Goal: Task Accomplishment & Management: Use online tool/utility

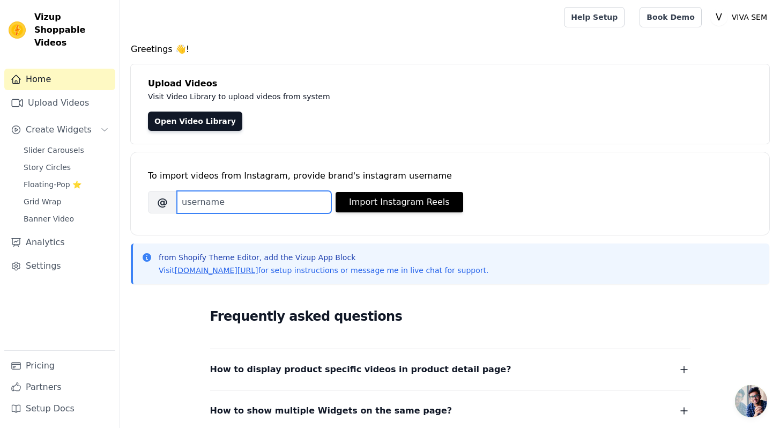
click at [232, 208] on input "Brand's Instagram Username" at bounding box center [254, 202] width 154 height 23
click at [66, 92] on link "Upload Videos" at bounding box center [59, 102] width 111 height 21
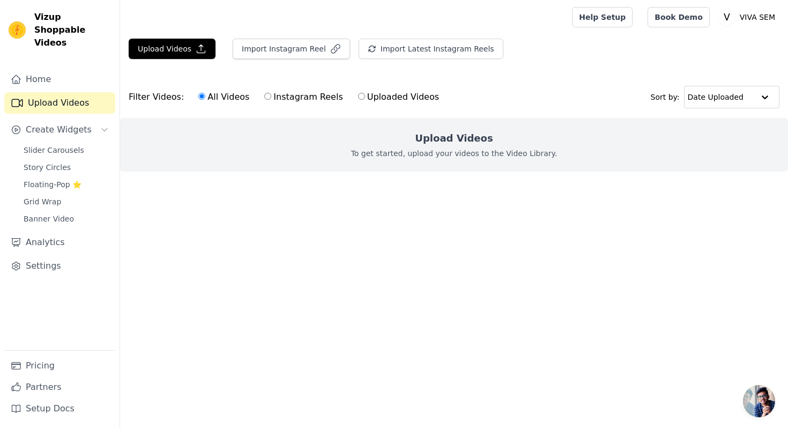
click at [399, 148] on div "Upload Videos To get started, upload your videos to the Video Library." at bounding box center [454, 145] width 668 height 54
click at [148, 42] on button "Upload Videos" at bounding box center [172, 49] width 87 height 20
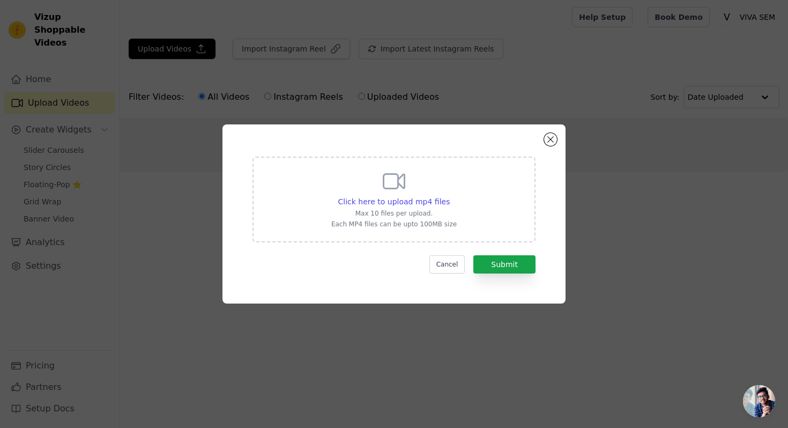
click at [405, 191] on icon at bounding box center [394, 181] width 26 height 26
click at [449, 196] on input "Click here to upload mp4 files Max 10 files per upload. Each MP4 files can be u…" at bounding box center [449, 196] width 1 height 1
type input "C:\fakepath\lv_0_20241011190856.mp4"
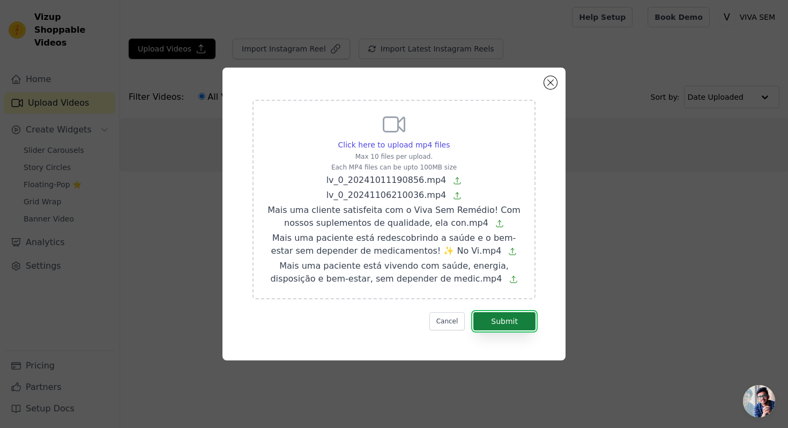
click at [514, 323] on button "Submit" at bounding box center [505, 321] width 62 height 18
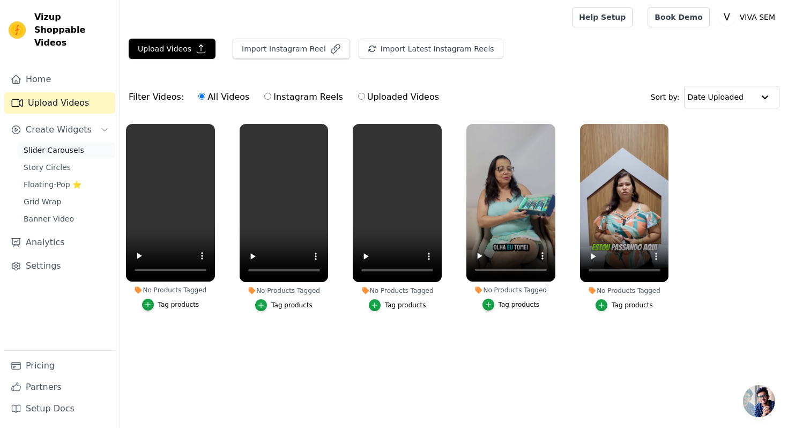
click at [89, 143] on link "Slider Carousels" at bounding box center [66, 150] width 98 height 15
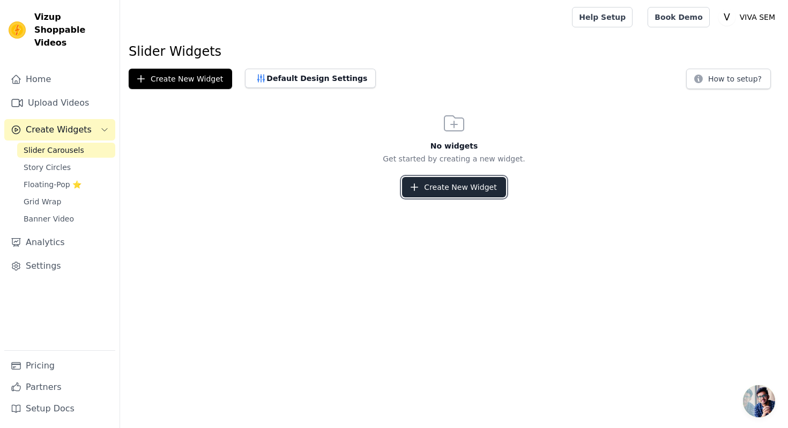
click at [425, 191] on button "Create New Widget" at bounding box center [454, 187] width 104 height 20
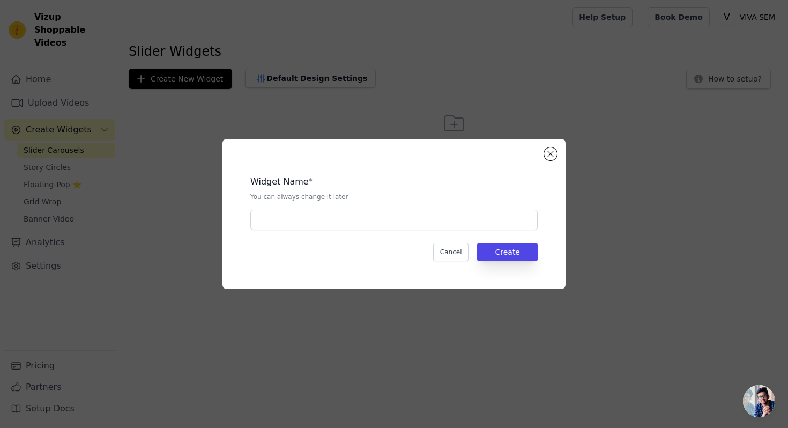
click at [421, 230] on div "Widget Name * You can always change it later Cancel Create" at bounding box center [394, 214] width 309 height 116
click at [411, 220] on input "text" at bounding box center [393, 220] width 287 height 20
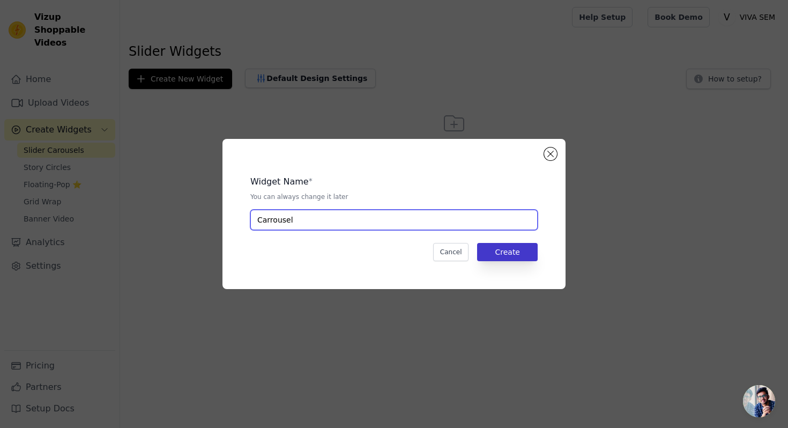
type input "Carrousel"
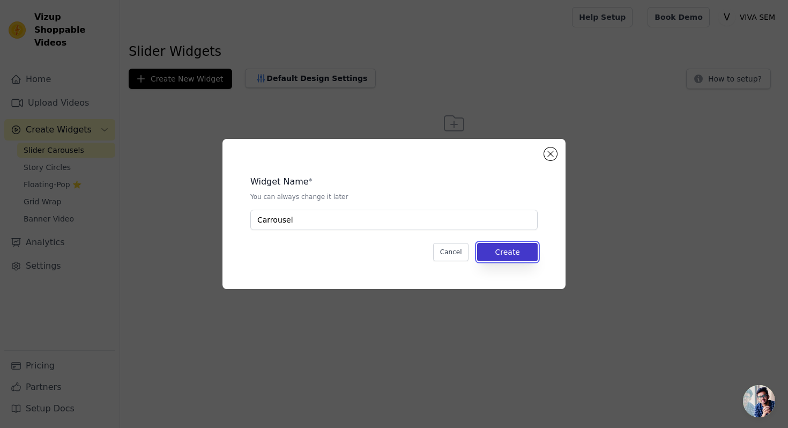
click at [528, 250] on button "Create" at bounding box center [507, 252] width 61 height 18
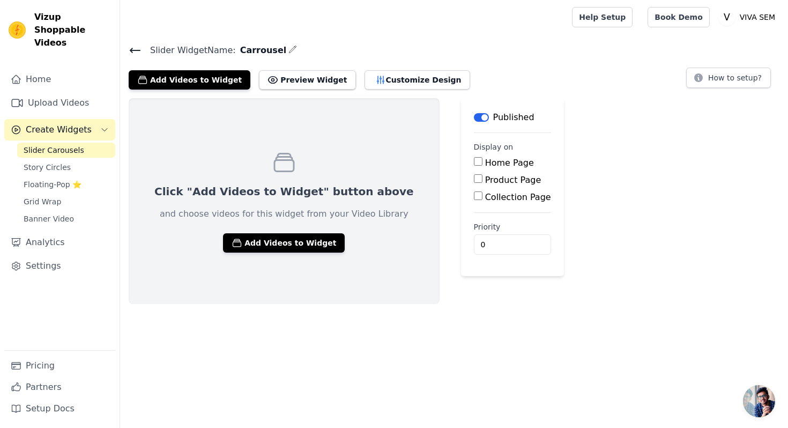
click at [485, 164] on label "Home Page" at bounding box center [509, 163] width 49 height 10
click at [478, 164] on input "Home Page" at bounding box center [478, 161] width 9 height 9
checkbox input "true"
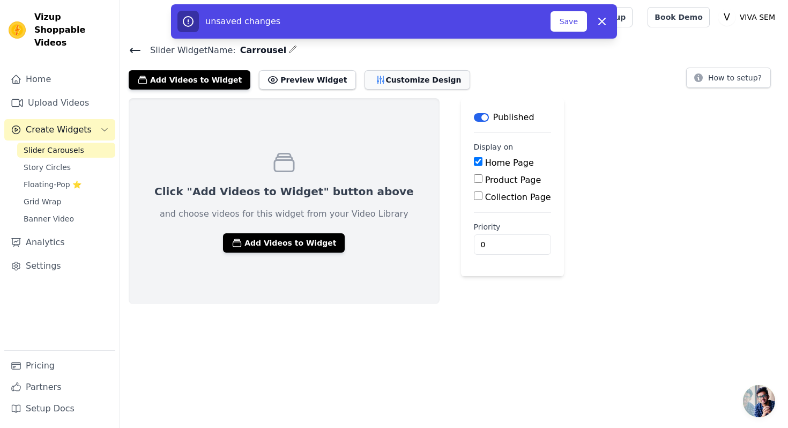
click at [377, 79] on button "Customize Design" at bounding box center [418, 79] width 106 height 19
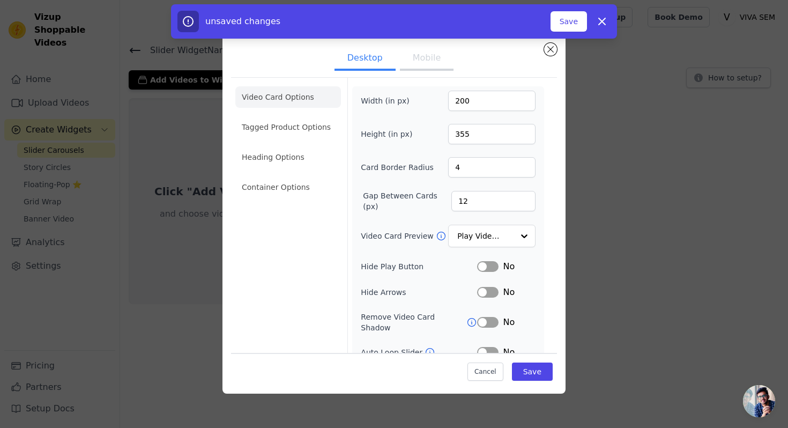
click at [562, 32] on div "unsaved changes Save Dismiss" at bounding box center [394, 21] width 446 height 34
click at [569, 24] on button "Save" at bounding box center [569, 21] width 36 height 20
click at [520, 371] on button "Save" at bounding box center [532, 372] width 41 height 18
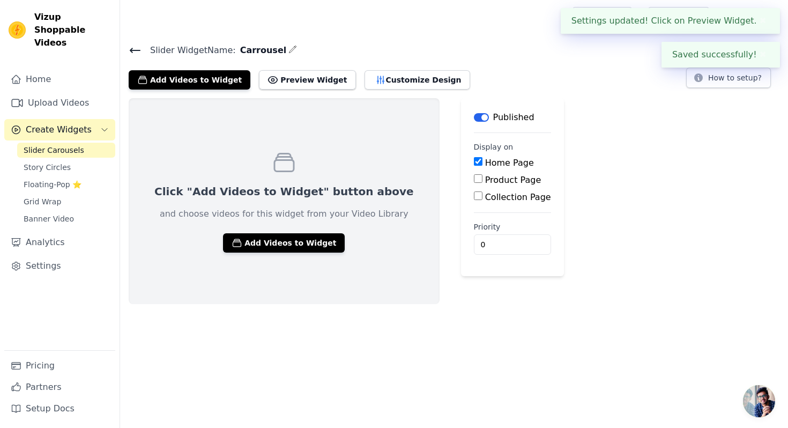
click at [284, 89] on div "Slider Widget Name: Carrousel Add Videos to Widget Preview Widget Customize Des…" at bounding box center [454, 173] width 668 height 261
click at [283, 80] on button "Preview Widget" at bounding box center [307, 79] width 97 height 19
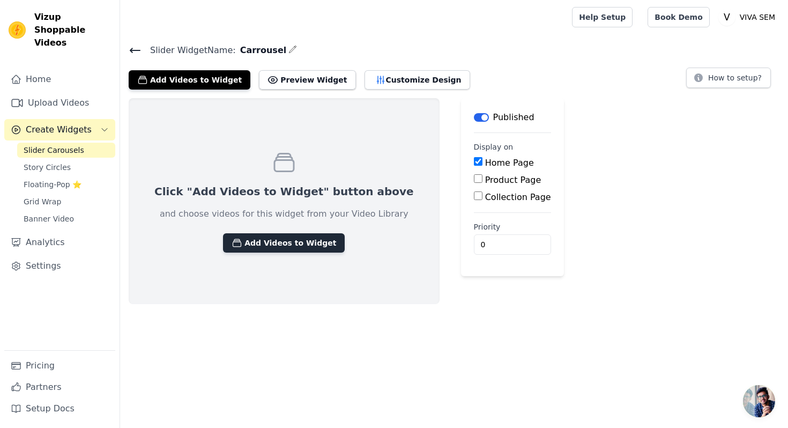
click at [253, 238] on button "Add Videos to Widget" at bounding box center [284, 242] width 122 height 19
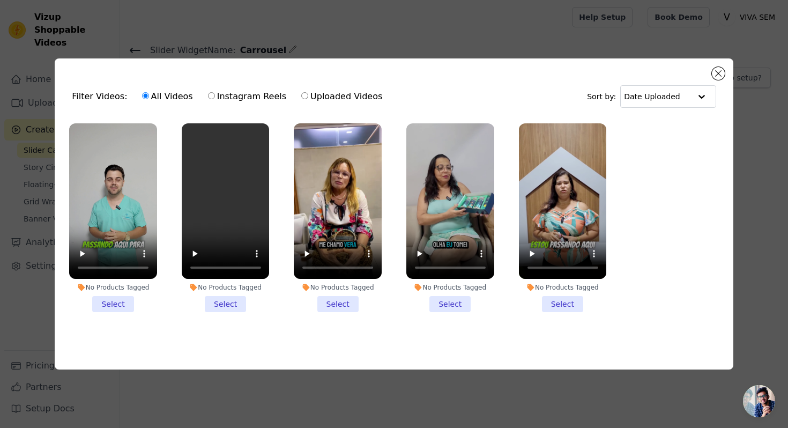
click at [116, 297] on li "No Products Tagged Select" at bounding box center [113, 217] width 88 height 189
click at [0, 0] on input "No Products Tagged Select" at bounding box center [0, 0] width 0 height 0
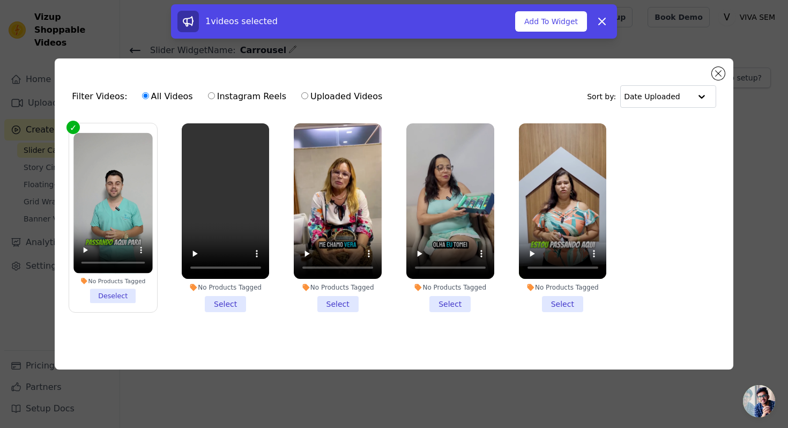
click at [215, 298] on li "No Products Tagged Select" at bounding box center [226, 217] width 88 height 189
click at [0, 0] on input "No Products Tagged Select" at bounding box center [0, 0] width 0 height 0
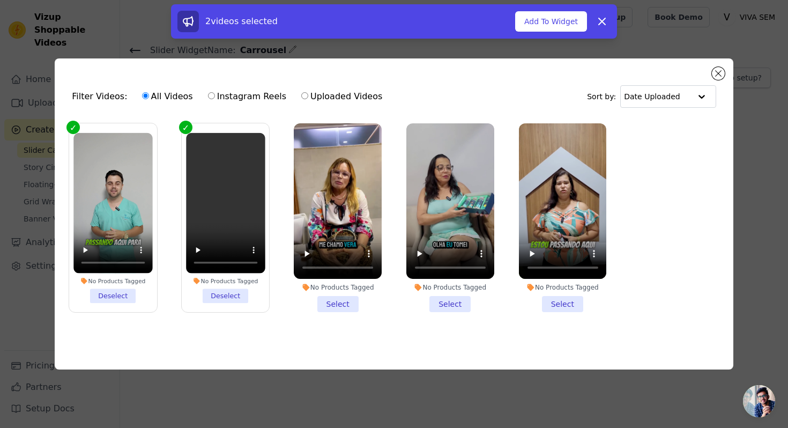
click at [338, 304] on li "No Products Tagged Select" at bounding box center [338, 217] width 88 height 189
click at [0, 0] on input "No Products Tagged Select" at bounding box center [0, 0] width 0 height 0
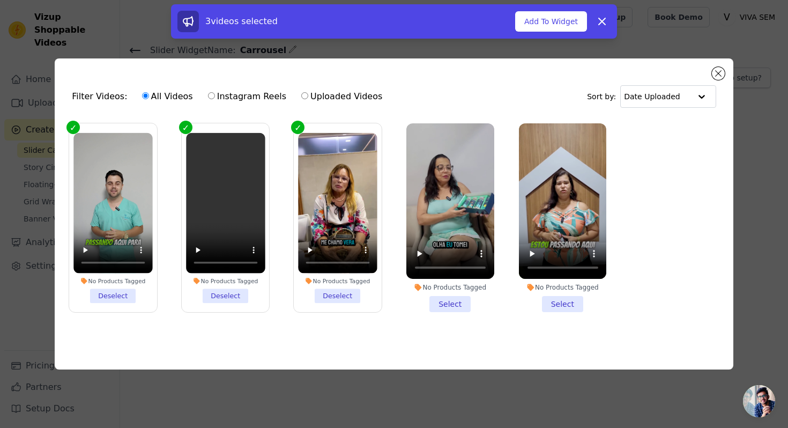
click at [444, 300] on li "No Products Tagged Select" at bounding box center [451, 217] width 88 height 189
click at [0, 0] on input "No Products Tagged Select" at bounding box center [0, 0] width 0 height 0
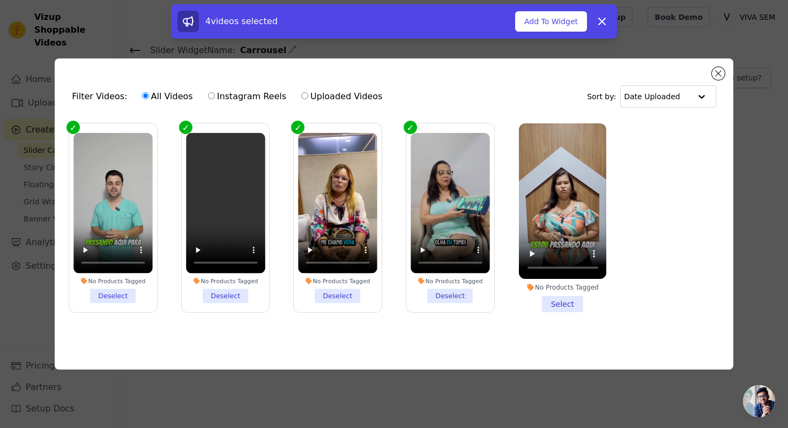
click at [547, 298] on li "No Products Tagged Select" at bounding box center [563, 217] width 88 height 189
click at [0, 0] on input "No Products Tagged Select" at bounding box center [0, 0] width 0 height 0
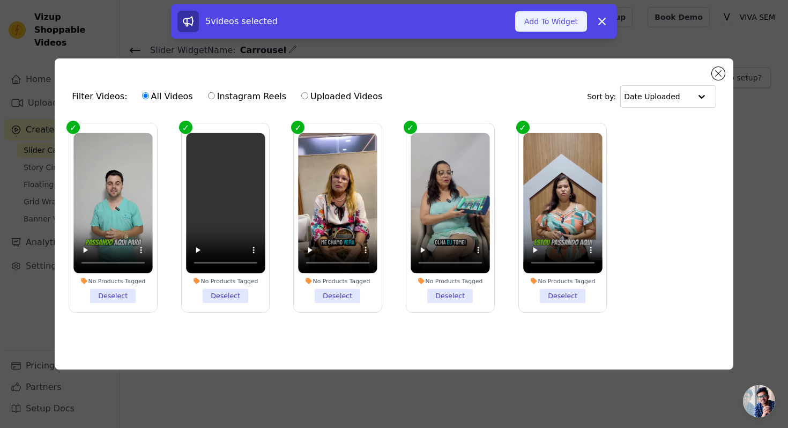
click at [544, 14] on button "Add To Widget" at bounding box center [551, 21] width 72 height 20
